Goal: Task Accomplishment & Management: Manage account settings

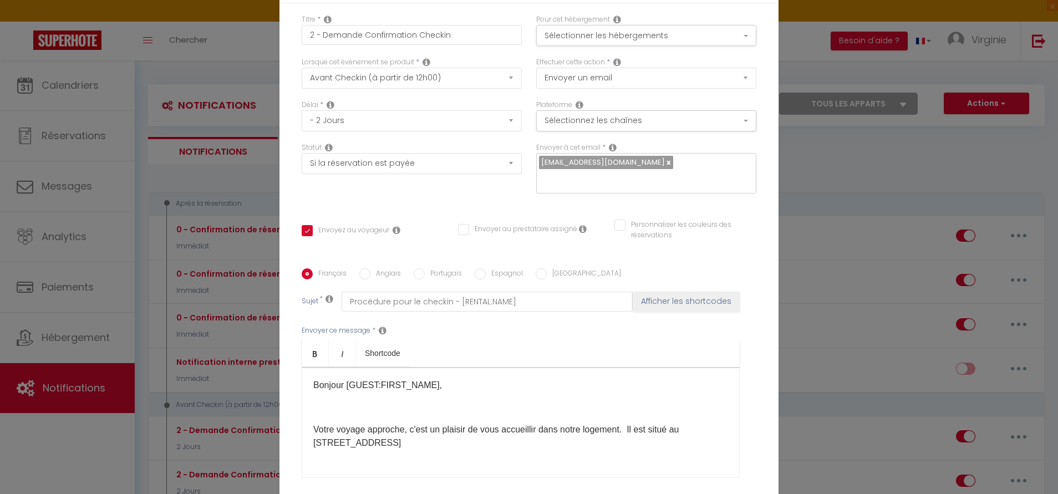
select select "2"
select select "2 Jours"
select select "if_booking_is_paid"
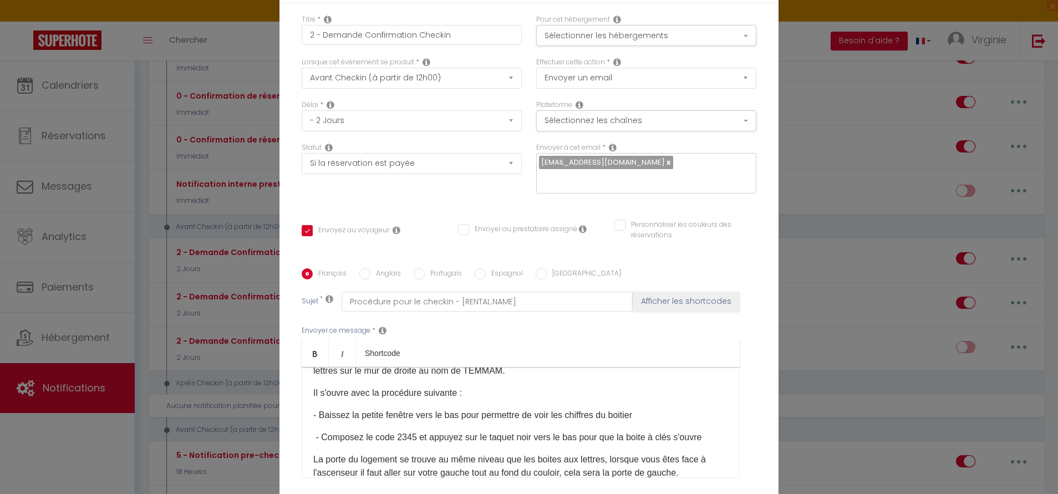
scroll to position [101, 0]
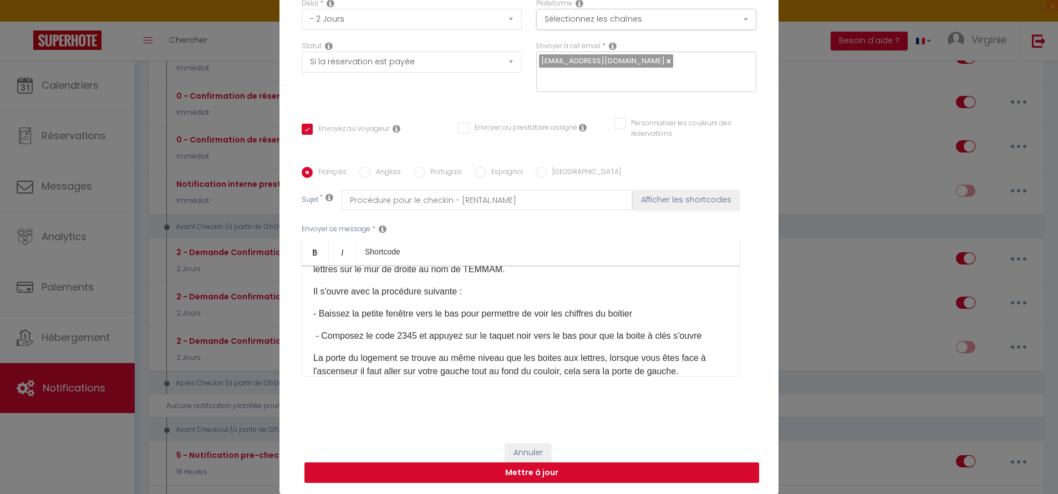
click at [454, 477] on button "Mettre à jour" at bounding box center [531, 472] width 455 height 21
checkbox input "true"
checkbox input "false"
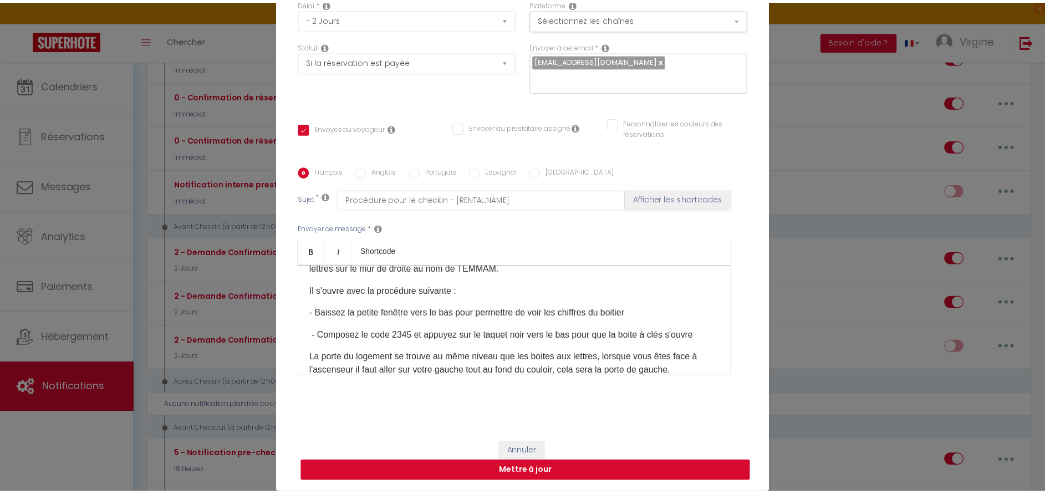
scroll to position [95, 0]
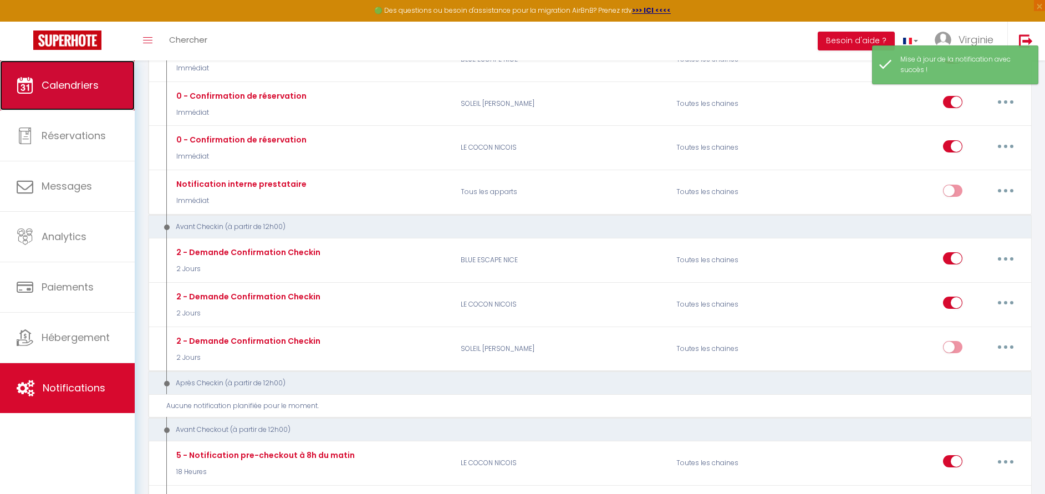
click at [82, 81] on span "Calendriers" at bounding box center [70, 85] width 57 height 14
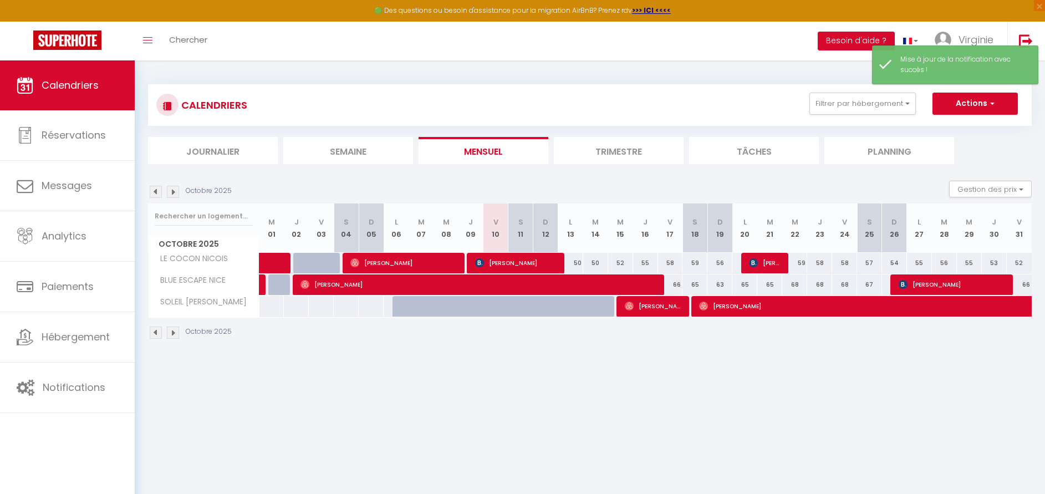
click at [172, 192] on img at bounding box center [173, 192] width 12 height 12
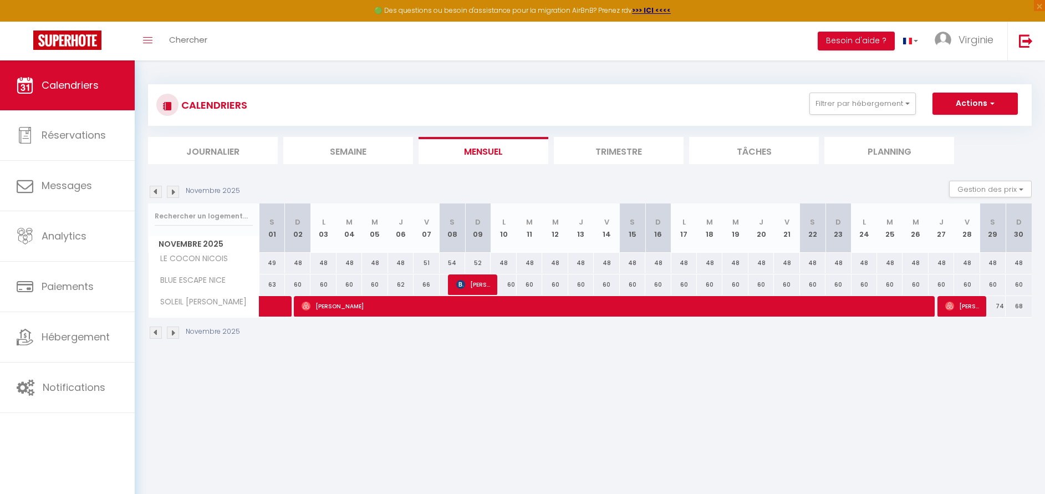
click at [157, 193] on img at bounding box center [156, 192] width 12 height 12
